Goal: Transaction & Acquisition: Purchase product/service

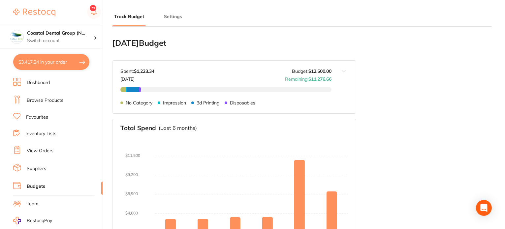
click at [38, 12] on img at bounding box center [34, 13] width 42 height 8
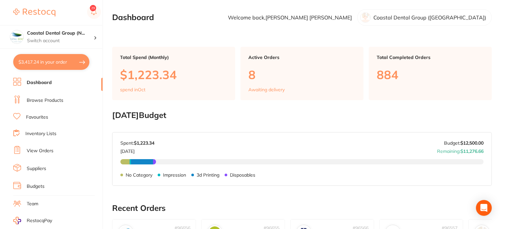
click at [197, 74] on p "$1,223.34" at bounding box center [173, 75] width 107 height 14
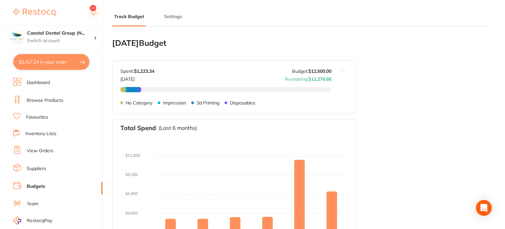
type input "10,000"
type input "12,500"
type input "5.0"
type input "250,000"
type input "12,500"
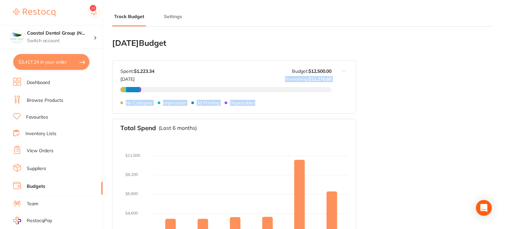
click at [276, 96] on div "No Category $319.00 Impression $45.54 3d Printing $756.01 Disposables $102.80 N…" at bounding box center [225, 105] width 211 height 37
click at [44, 80] on link "Dashboard" at bounding box center [38, 83] width 23 height 7
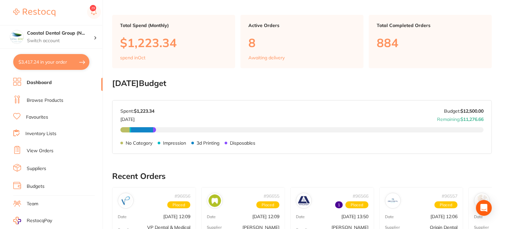
scroll to position [33, 0]
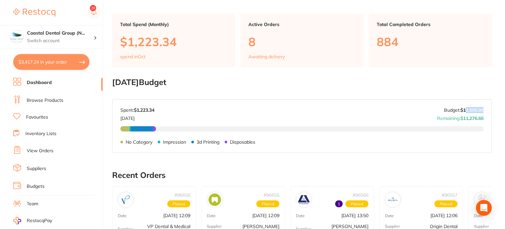
drag, startPoint x: 466, startPoint y: 109, endPoint x: 488, endPoint y: 106, distance: 22.3
click at [488, 106] on div "[DATE] Budget: $12,500.00 Spent: $1,223.34 [DATE] Budget: $12,500.00 Remaining:…" at bounding box center [302, 126] width 379 height 53
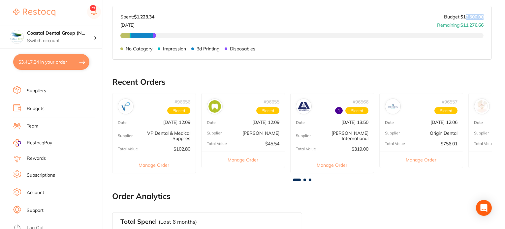
scroll to position [264, 0]
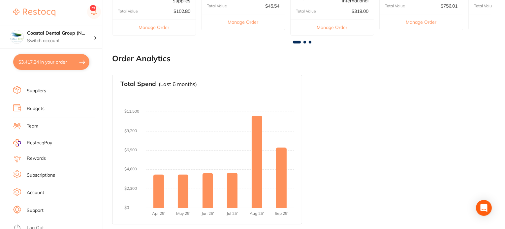
click at [41, 208] on link "Support" at bounding box center [35, 211] width 17 height 7
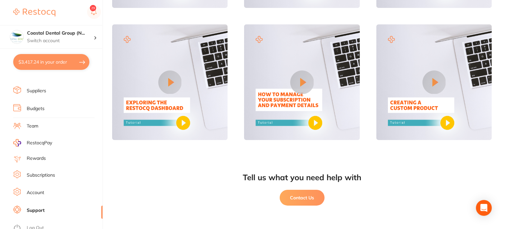
scroll to position [443, 0]
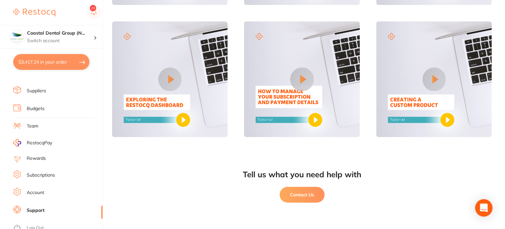
click at [479, 205] on div "Open Intercom Messenger" at bounding box center [484, 208] width 17 height 17
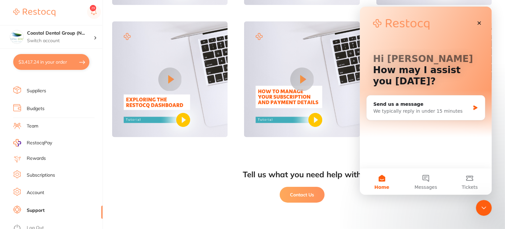
scroll to position [0, 0]
click at [482, 207] on icon "Close Intercom Messenger" at bounding box center [483, 207] width 8 height 8
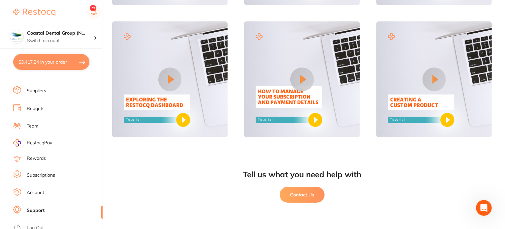
click at [178, 162] on div "Tell us what you need help with Contact Us" at bounding box center [302, 192] width 380 height 76
click at [30, 188] on li "Account" at bounding box center [57, 193] width 89 height 10
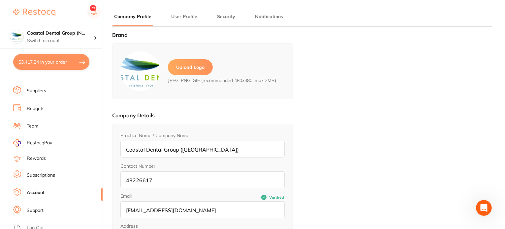
type input "[PERSON_NAME]"
type input "43226617"
type input "[EMAIL_ADDRESS][DOMAIN_NAME]"
click at [185, 21] on li "User Profile" at bounding box center [184, 19] width 30 height 13
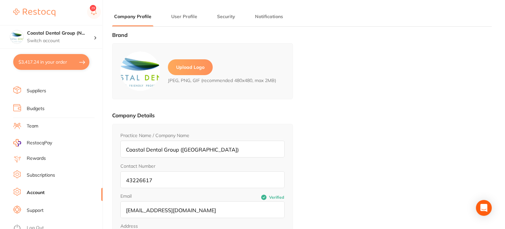
click at [186, 13] on main "Company Profile User Profile Security Notifications Brand Upload Logo JPEG, PNG…" at bounding box center [308, 159] width 393 height 318
click at [227, 12] on main "Company Profile User Profile Security Notifications Brand Upload Logo JPEG, PNG…" at bounding box center [308, 159] width 393 height 318
click at [225, 16] on button "Security" at bounding box center [226, 17] width 22 height 6
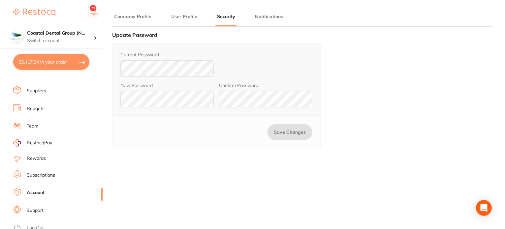
click at [52, 174] on link "Subscriptions" at bounding box center [41, 175] width 28 height 7
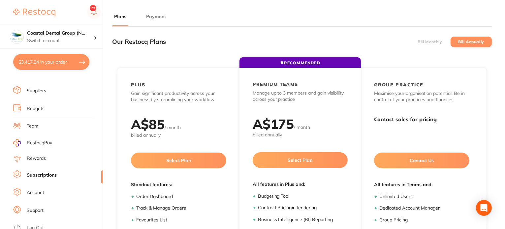
click at [44, 156] on link "Rewards" at bounding box center [36, 158] width 19 height 7
click at [41, 157] on link "Rewards" at bounding box center [36, 158] width 19 height 7
click at [32, 141] on span "RestocqPay" at bounding box center [39, 143] width 25 height 7
click at [44, 123] on li "Team" at bounding box center [57, 126] width 89 height 10
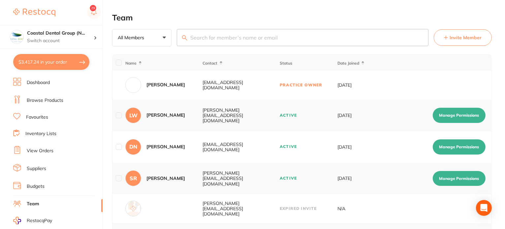
click at [449, 39] on button "Invite Member" at bounding box center [463, 37] width 58 height 16
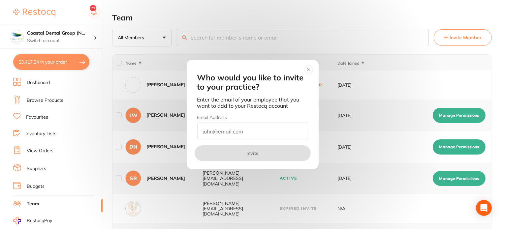
click at [312, 68] on circle at bounding box center [309, 70] width 8 height 8
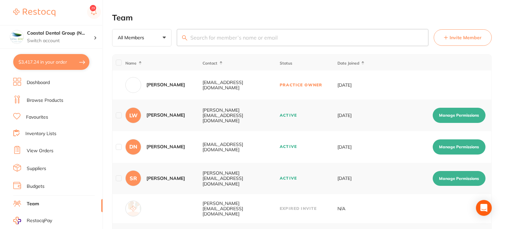
click at [461, 112] on button "Manage Permissions" at bounding box center [459, 115] width 53 height 15
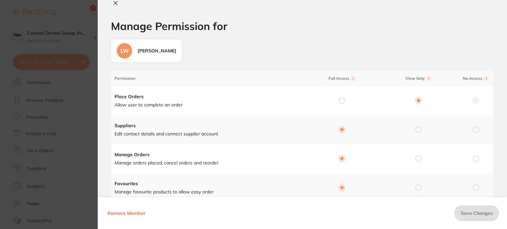
click at [119, 2] on button at bounding box center [115, 3] width 9 height 7
checkbox input "false"
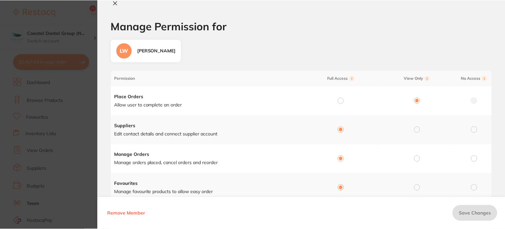
scroll to position [414, 0]
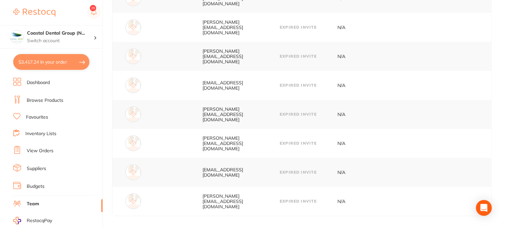
click at [41, 185] on link "Budgets" at bounding box center [36, 186] width 18 height 7
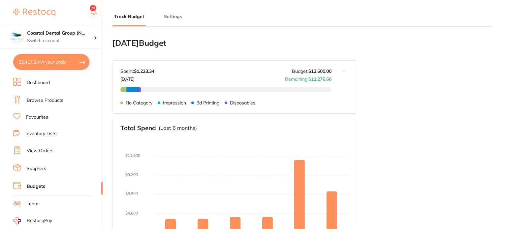
type input "10,000"
type input "12,500"
type input "5.0"
type input "250,000"
type input "12,500"
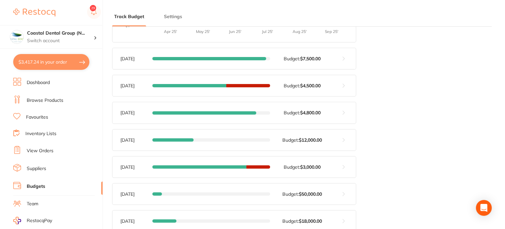
scroll to position [198, 0]
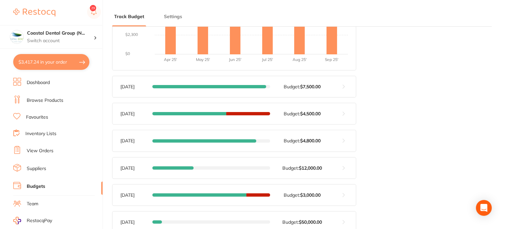
click at [347, 92] on button at bounding box center [344, 86] width 24 height 21
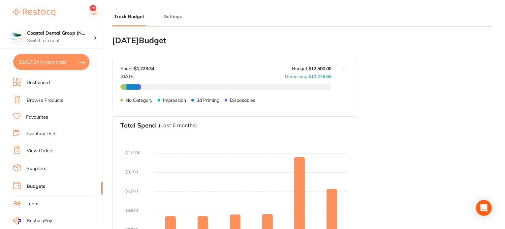
scroll to position [0, 0]
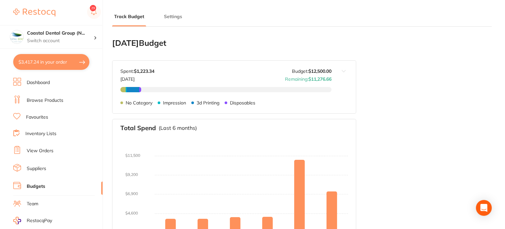
click at [176, 17] on button "Settings" at bounding box center [173, 17] width 22 height 6
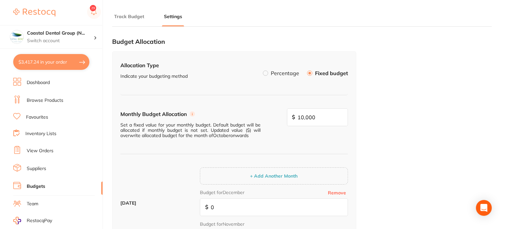
click at [267, 75] on label at bounding box center [265, 73] width 5 height 5
click at [263, 71] on input "Percentage" at bounding box center [263, 71] width 0 height 0
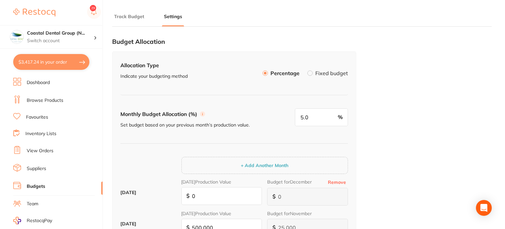
click at [309, 72] on label at bounding box center [310, 73] width 5 height 5
click at [308, 71] on input "Fixed budget" at bounding box center [308, 71] width 0 height 0
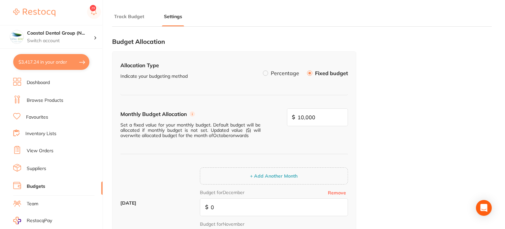
click at [270, 73] on li "Percentage" at bounding box center [281, 73] width 36 height 11
click at [268, 73] on label at bounding box center [265, 73] width 5 height 5
click at [263, 71] on input "Percentage" at bounding box center [263, 71] width 0 height 0
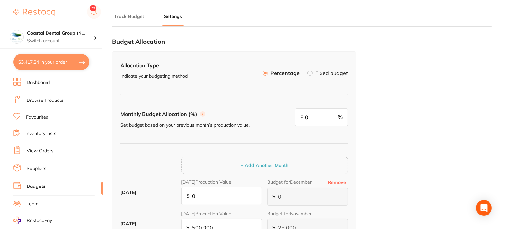
click at [314, 75] on li "Fixed budget" at bounding box center [328, 73] width 41 height 11
click at [313, 74] on label at bounding box center [310, 73] width 5 height 5
click at [308, 71] on input "Fixed budget" at bounding box center [308, 71] width 0 height 0
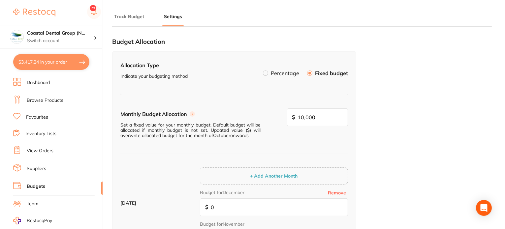
click at [268, 75] on label at bounding box center [265, 73] width 5 height 5
click at [263, 71] on input "Percentage" at bounding box center [263, 71] width 0 height 0
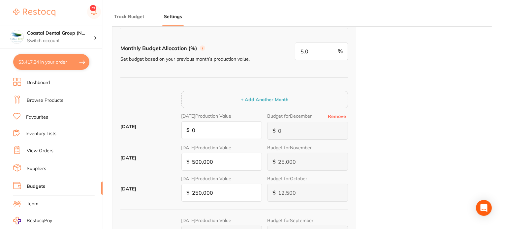
scroll to position [33, 0]
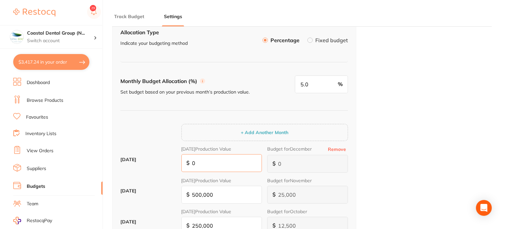
click at [207, 163] on input "0" at bounding box center [221, 163] width 81 height 18
click at [338, 149] on button "Remove" at bounding box center [337, 150] width 22 height 6
type input "25,000"
type input "500,000"
type input "25,000"
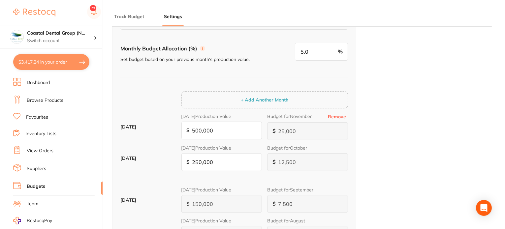
scroll to position [66, 0]
click at [339, 116] on button "Remove" at bounding box center [337, 117] width 22 height 6
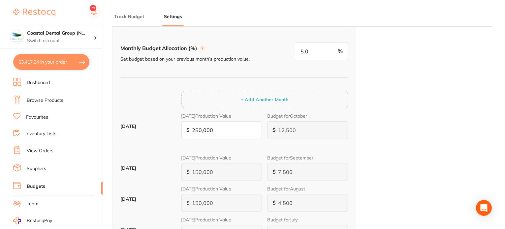
click at [275, 130] on div "$ 12,500" at bounding box center [307, 130] width 81 height 18
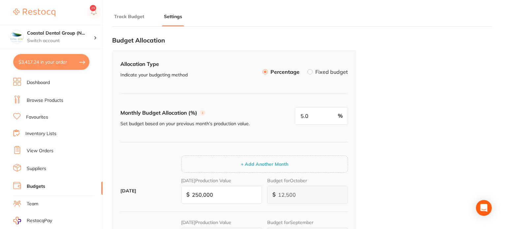
scroll to position [0, 0]
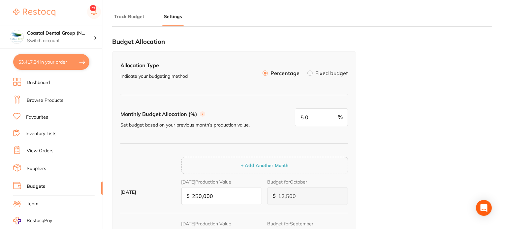
click at [128, 19] on li "Track Budget" at bounding box center [129, 19] width 34 height 13
click at [121, 11] on div "Track Budget Settings" at bounding box center [302, 13] width 380 height 27
click at [120, 14] on button "Track Budget" at bounding box center [129, 17] width 34 height 6
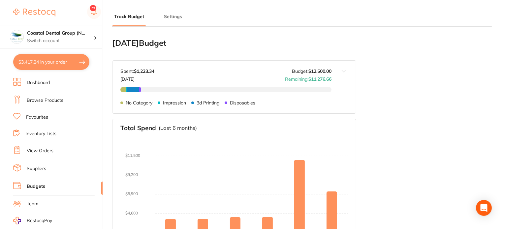
click at [60, 170] on li "Suppliers" at bounding box center [57, 169] width 89 height 10
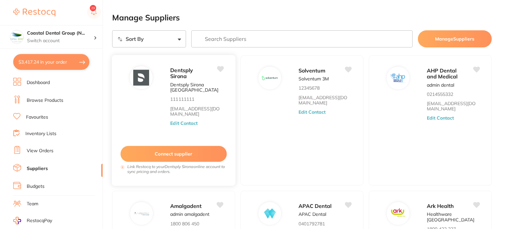
click at [190, 124] on button "Edit Contact" at bounding box center [183, 123] width 27 height 5
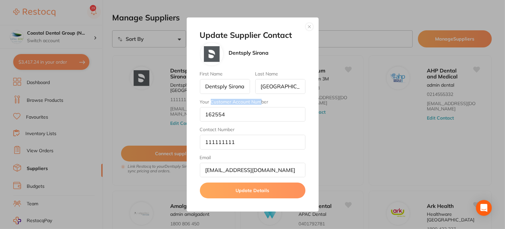
drag, startPoint x: 211, startPoint y: 101, endPoint x: 268, endPoint y: 103, distance: 57.1
click at [260, 104] on label "Your Customer Account Number" at bounding box center [253, 101] width 106 height 5
click at [287, 102] on label "Your Customer Account Number" at bounding box center [253, 101] width 106 height 5
click at [287, 107] on input "162554" at bounding box center [253, 114] width 106 height 15
click at [259, 112] on input "162554" at bounding box center [253, 114] width 106 height 15
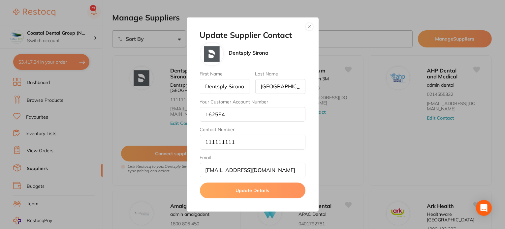
click at [309, 28] on button "button" at bounding box center [310, 27] width 8 height 8
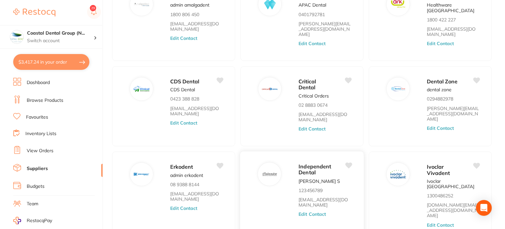
scroll to position [241, 0]
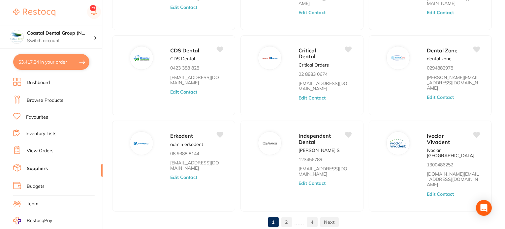
click at [289, 216] on link "2" at bounding box center [286, 222] width 11 height 13
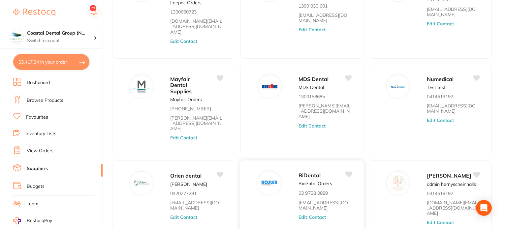
scroll to position [209, 0]
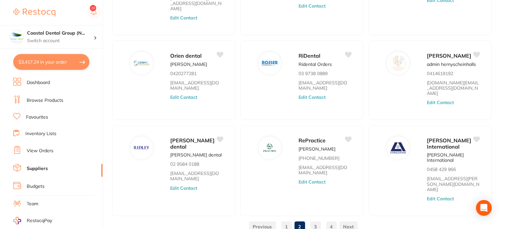
click at [312, 220] on link "3" at bounding box center [316, 226] width 11 height 13
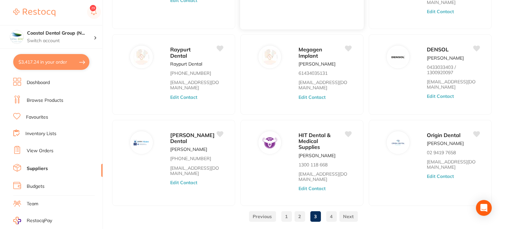
scroll to position [231, 0]
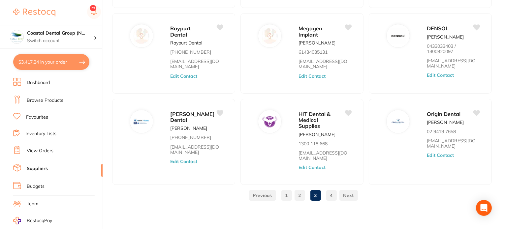
click at [330, 198] on link "4" at bounding box center [331, 195] width 11 height 13
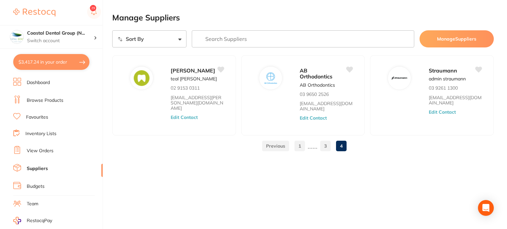
click at [296, 142] on link "1" at bounding box center [299, 146] width 11 height 13
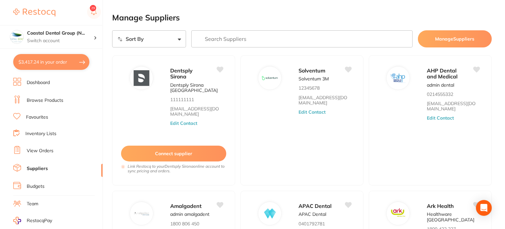
click at [50, 101] on link "Browse Products" at bounding box center [45, 100] width 37 height 7
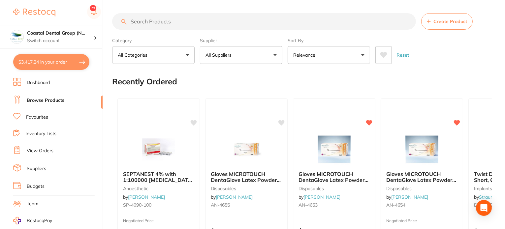
click at [450, 25] on button "Create Product" at bounding box center [446, 21] width 51 height 16
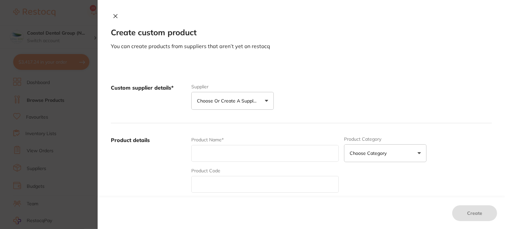
click at [113, 17] on icon at bounding box center [115, 16] width 5 height 5
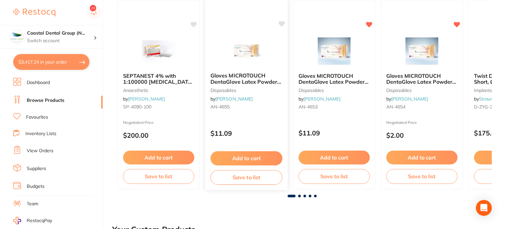
scroll to position [99, 0]
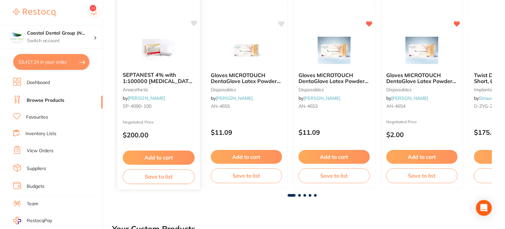
click at [179, 157] on button "Add to cart" at bounding box center [159, 158] width 72 height 14
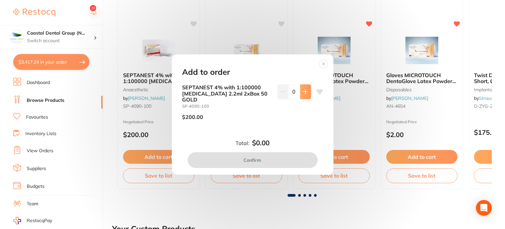
click at [305, 94] on icon at bounding box center [305, 91] width 5 height 5
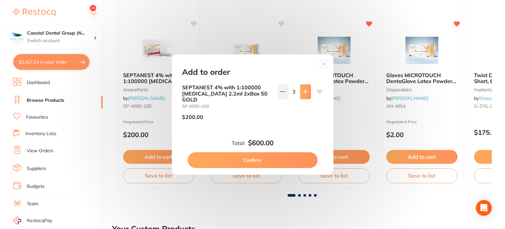
click at [304, 94] on icon at bounding box center [305, 92] width 4 height 4
type input "5"
click at [326, 68] on circle at bounding box center [324, 64] width 8 height 8
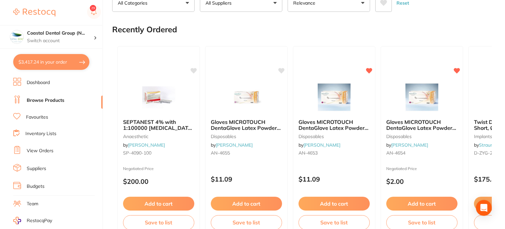
scroll to position [0, 0]
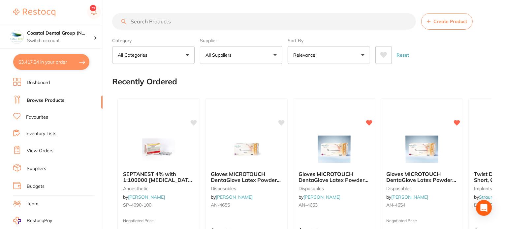
click at [189, 56] on button "All Categories" at bounding box center [153, 55] width 82 height 18
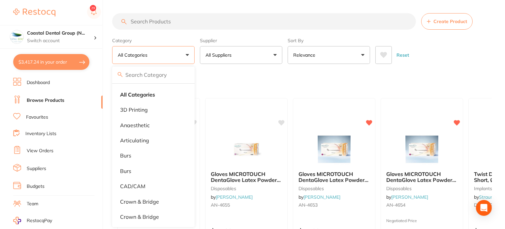
click at [248, 57] on button "All Suppliers" at bounding box center [241, 55] width 82 height 18
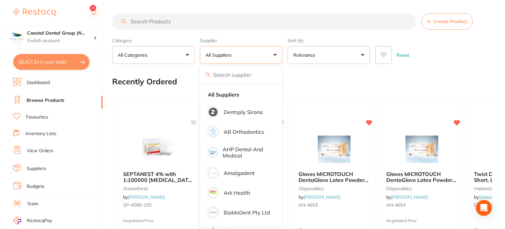
click at [317, 54] on p "Relevance" at bounding box center [305, 55] width 25 height 7
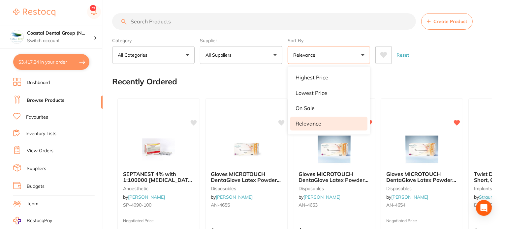
click at [421, 90] on div "Recently Ordered" at bounding box center [302, 82] width 380 height 22
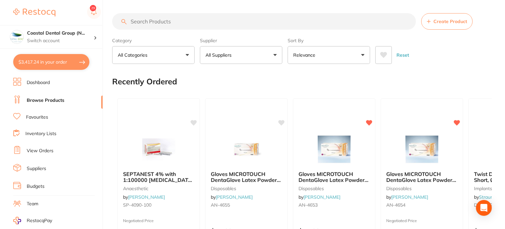
click at [44, 120] on li "Favourites" at bounding box center [57, 117] width 89 height 9
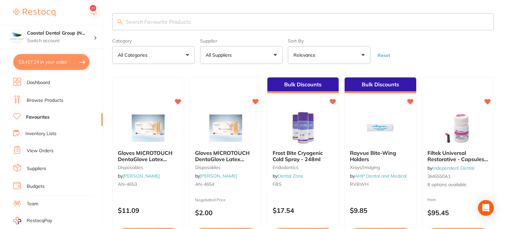
click at [69, 63] on button "$3,417.24 in your order" at bounding box center [51, 62] width 76 height 16
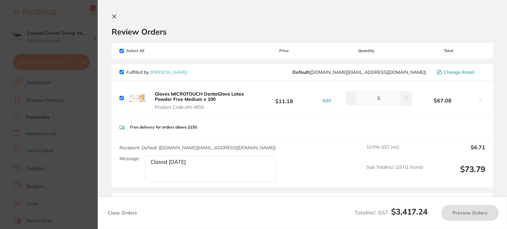
click at [121, 50] on input "checkbox" at bounding box center [121, 51] width 4 height 4
checkbox input "false"
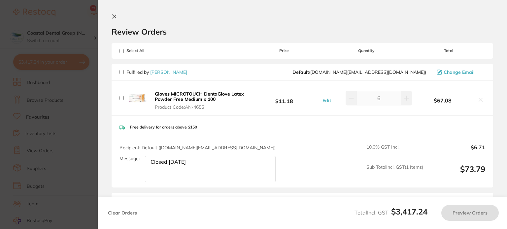
checkbox input "false"
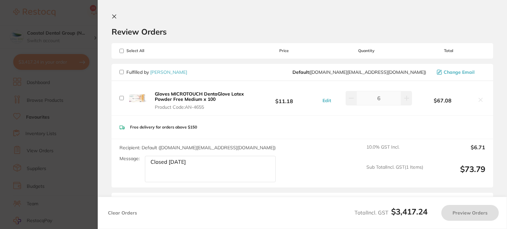
checkbox input "false"
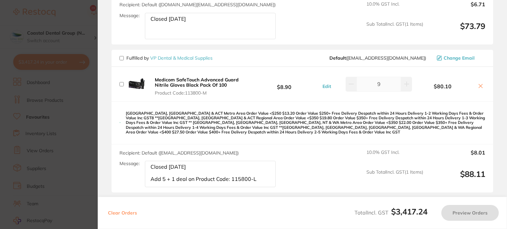
scroll to position [165, 0]
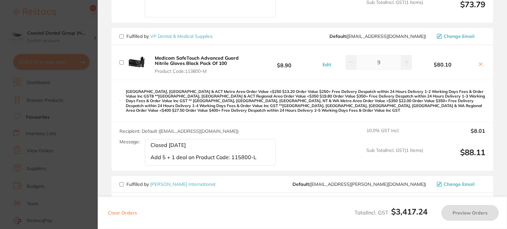
click at [120, 60] on input "checkbox" at bounding box center [121, 62] width 4 height 4
checkbox input "true"
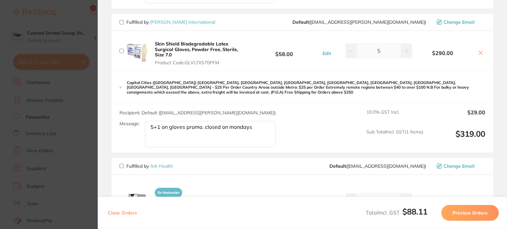
scroll to position [330, 0]
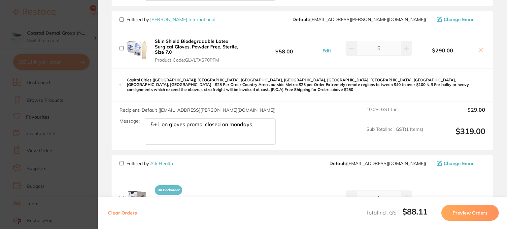
click at [123, 46] on input "checkbox" at bounding box center [121, 48] width 4 height 4
checkbox input "true"
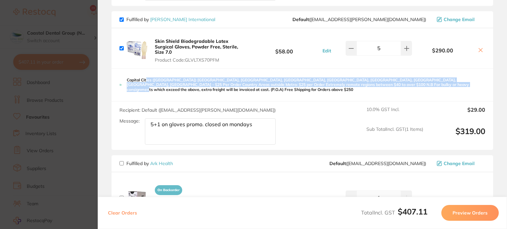
drag, startPoint x: 147, startPoint y: 72, endPoint x: 391, endPoint y: 83, distance: 244.8
click at [391, 83] on div "Capital Cities ([GEOGRAPHIC_DATA]) [GEOGRAPHIC_DATA], [GEOGRAPHIC_DATA], [GEOGR…" at bounding box center [302, 85] width 381 height 33
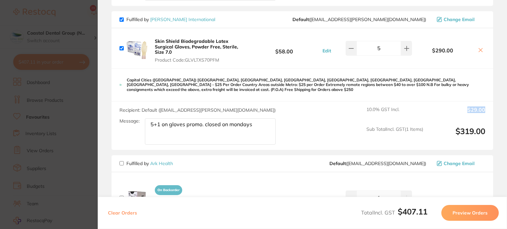
drag, startPoint x: 465, startPoint y: 97, endPoint x: 483, endPoint y: 97, distance: 17.8
click at [483, 107] on output "$29.00" at bounding box center [456, 114] width 57 height 15
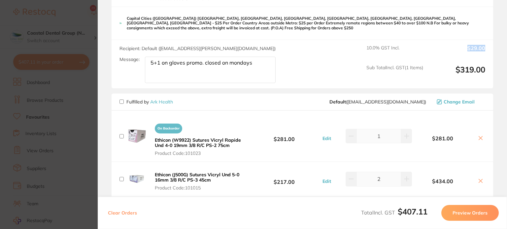
scroll to position [297, 0]
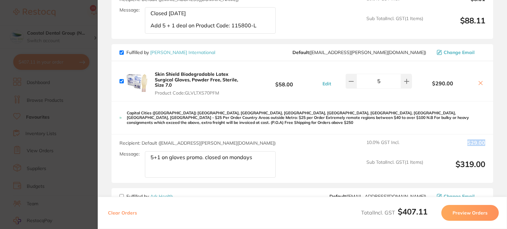
click at [461, 215] on button "Preview Orders" at bounding box center [469, 213] width 57 height 16
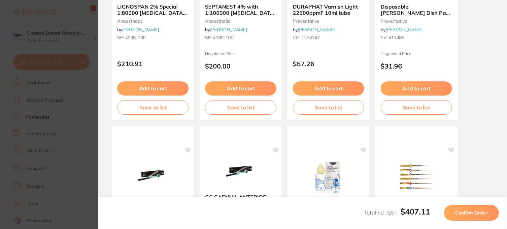
scroll to position [0, 0]
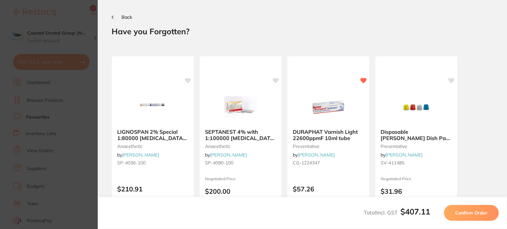
click at [477, 214] on span "Confirm Order" at bounding box center [471, 213] width 32 height 6
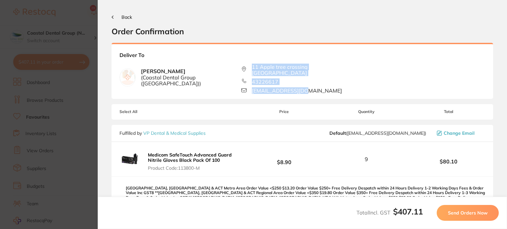
drag, startPoint x: 251, startPoint y: 63, endPoint x: 306, endPoint y: 84, distance: 58.9
click at [306, 84] on div "11 Apple tree crossing [GEOGRAPHIC_DATA] 43226617 [EMAIL_ADDRESS][DOMAIN_NAME]" at bounding box center [302, 77] width 122 height 27
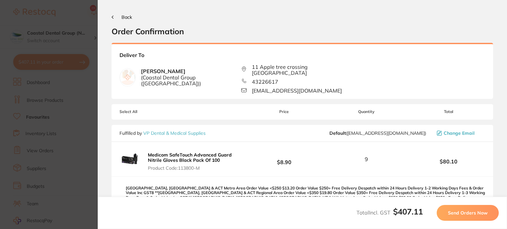
click at [115, 22] on div "Back Order Confirmation" at bounding box center [302, 25] width 381 height 22
click at [113, 18] on icon at bounding box center [112, 17] width 1 height 3
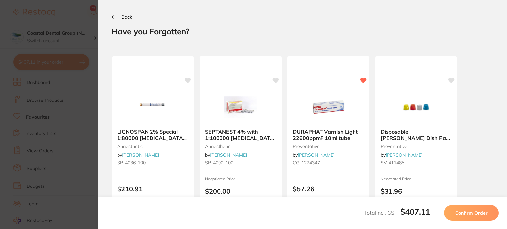
click at [111, 16] on section "Back Your orders are being processed and we will notify you once we have placed…" at bounding box center [302, 114] width 409 height 229
click at [112, 17] on icon at bounding box center [113, 17] width 2 height 3
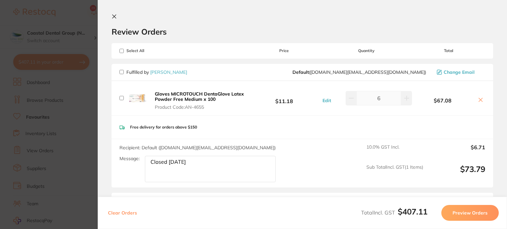
click at [115, 15] on icon at bounding box center [115, 17] width 4 height 4
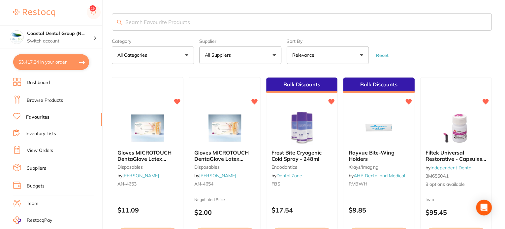
scroll to position [1, 0]
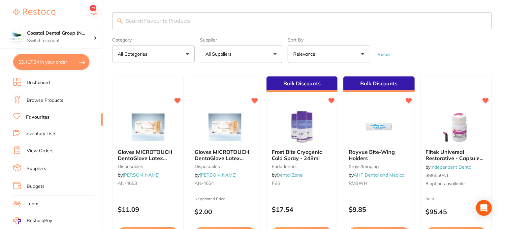
click at [49, 131] on link "Inventory Lists" at bounding box center [40, 134] width 31 height 7
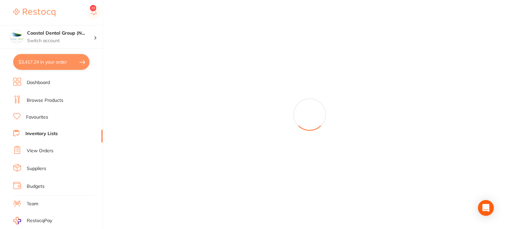
click at [52, 149] on link "View Orders" at bounding box center [40, 151] width 27 height 7
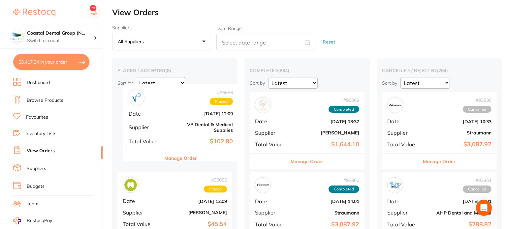
drag, startPoint x: 198, startPoint y: 123, endPoint x: 206, endPoint y: 117, distance: 9.7
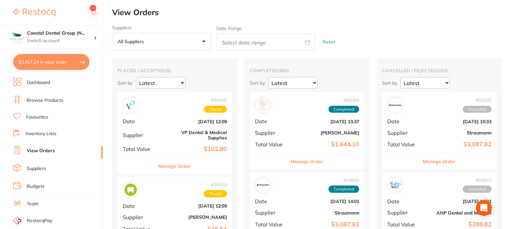
click at [183, 161] on button "Manage Order" at bounding box center [175, 166] width 33 height 16
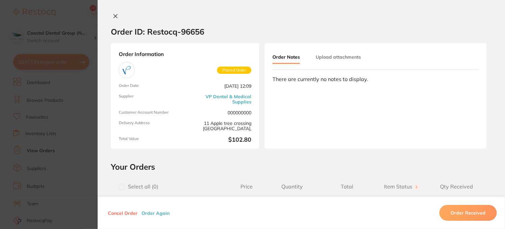
scroll to position [132, 0]
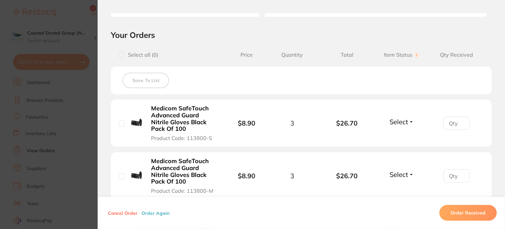
click at [403, 121] on span "Select" at bounding box center [399, 122] width 18 height 8
click at [396, 146] on span "Back Order" at bounding box center [402, 146] width 20 height 5
click at [449, 123] on input "number" at bounding box center [457, 123] width 26 height 13
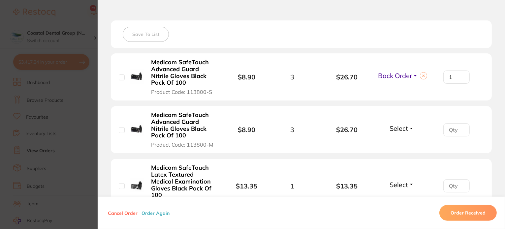
scroll to position [33, 0]
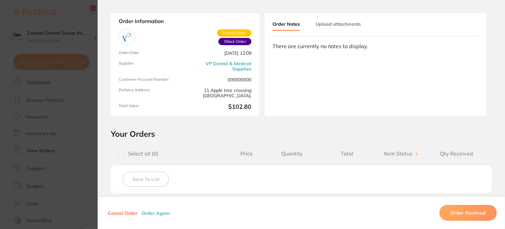
type input "1"
click at [370, 115] on div "Order Notes Upload attachments There are currently no notes to display." at bounding box center [376, 63] width 222 height 106
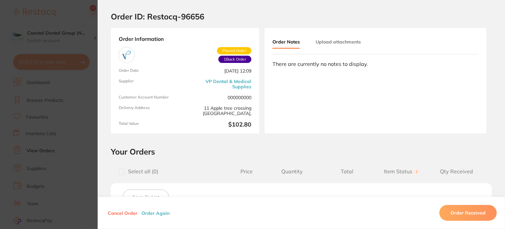
scroll to position [0, 0]
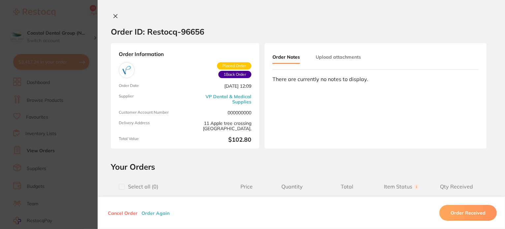
click at [116, 19] on button at bounding box center [115, 16] width 9 height 7
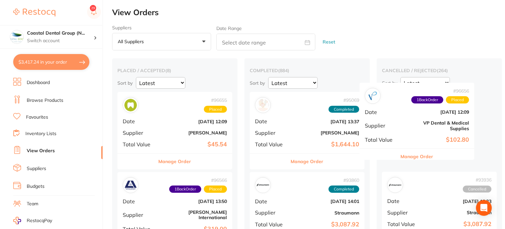
scroll to position [0, 4]
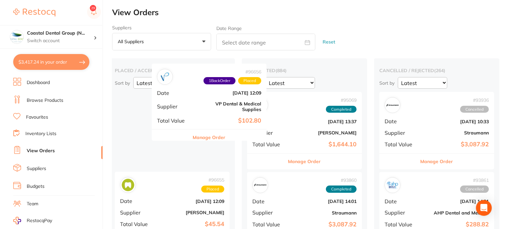
drag, startPoint x: 200, startPoint y: 134, endPoint x: 219, endPoint y: 105, distance: 34.6
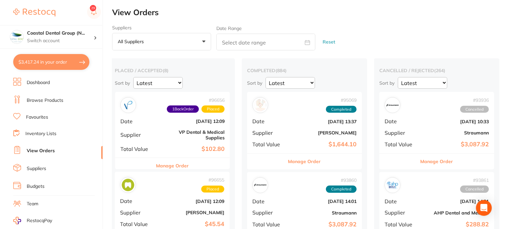
scroll to position [0, 2]
